Goal: Task Accomplishment & Management: Use online tool/utility

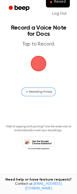
click at [38, 90] on span "Recording History" at bounding box center [40, 92] width 23 height 5
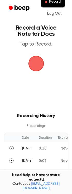
click at [34, 60] on span "button" at bounding box center [36, 63] width 17 height 17
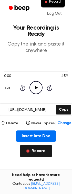
click at [33, 147] on button "Record" at bounding box center [36, 151] width 33 height 12
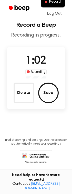
scroll to position [4, 0]
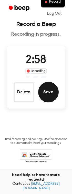
click at [55, 92] on button "Save" at bounding box center [48, 92] width 21 height 21
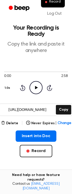
click at [37, 87] on icon "Play Audio" at bounding box center [36, 87] width 13 height 13
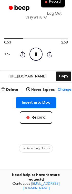
scroll to position [34, 0]
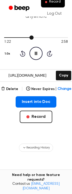
click at [44, 36] on div at bounding box center [36, 37] width 64 height 4
click at [54, 37] on div at bounding box center [36, 37] width 64 height 4
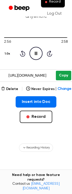
click at [63, 74] on button "Copy" at bounding box center [63, 76] width 15 height 10
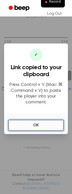
click at [50, 124] on button "OK" at bounding box center [36, 125] width 56 height 11
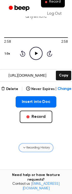
click at [41, 146] on span "Recording History" at bounding box center [38, 148] width 23 height 5
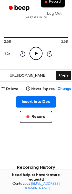
scroll to position [204, 0]
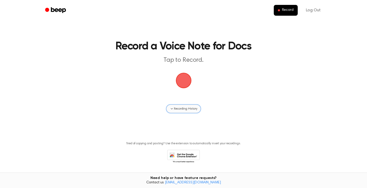
click at [193, 109] on span "Recording History" at bounding box center [185, 109] width 23 height 5
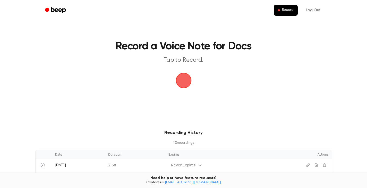
scroll to position [142, 0]
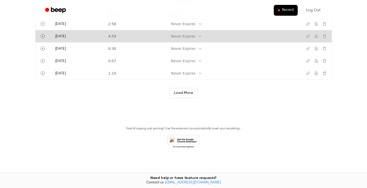
click at [138, 40] on td "4:59" at bounding box center [135, 36] width 60 height 12
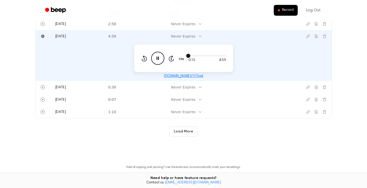
click at [200, 54] on div at bounding box center [207, 56] width 37 height 4
click at [347, 63] on div "Recording History 10 recording s Date Duration Expires Actions [DATE] 2:58 Neve…" at bounding box center [183, 62] width 355 height 149
click at [307, 35] on icon "Copy link" at bounding box center [308, 36] width 4 height 4
click at [218, 55] on div at bounding box center [207, 56] width 37 height 4
click at [223, 55] on div at bounding box center [207, 56] width 37 height 4
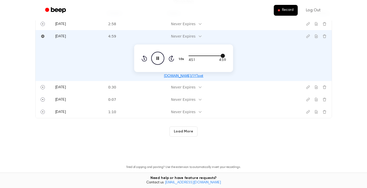
click at [192, 55] on div at bounding box center [207, 56] width 37 height 4
click at [196, 55] on div at bounding box center [207, 56] width 37 height 4
click at [198, 55] on div at bounding box center [207, 56] width 37 height 4
click at [158, 57] on icon at bounding box center [158, 58] width 2 height 3
click at [315, 36] on icon "Download recording" at bounding box center [316, 36] width 2 height 3
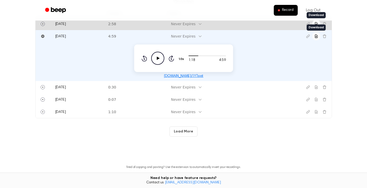
click at [317, 24] on icon "Download recording" at bounding box center [316, 24] width 4 height 4
